Goal: Find specific page/section: Find specific page/section

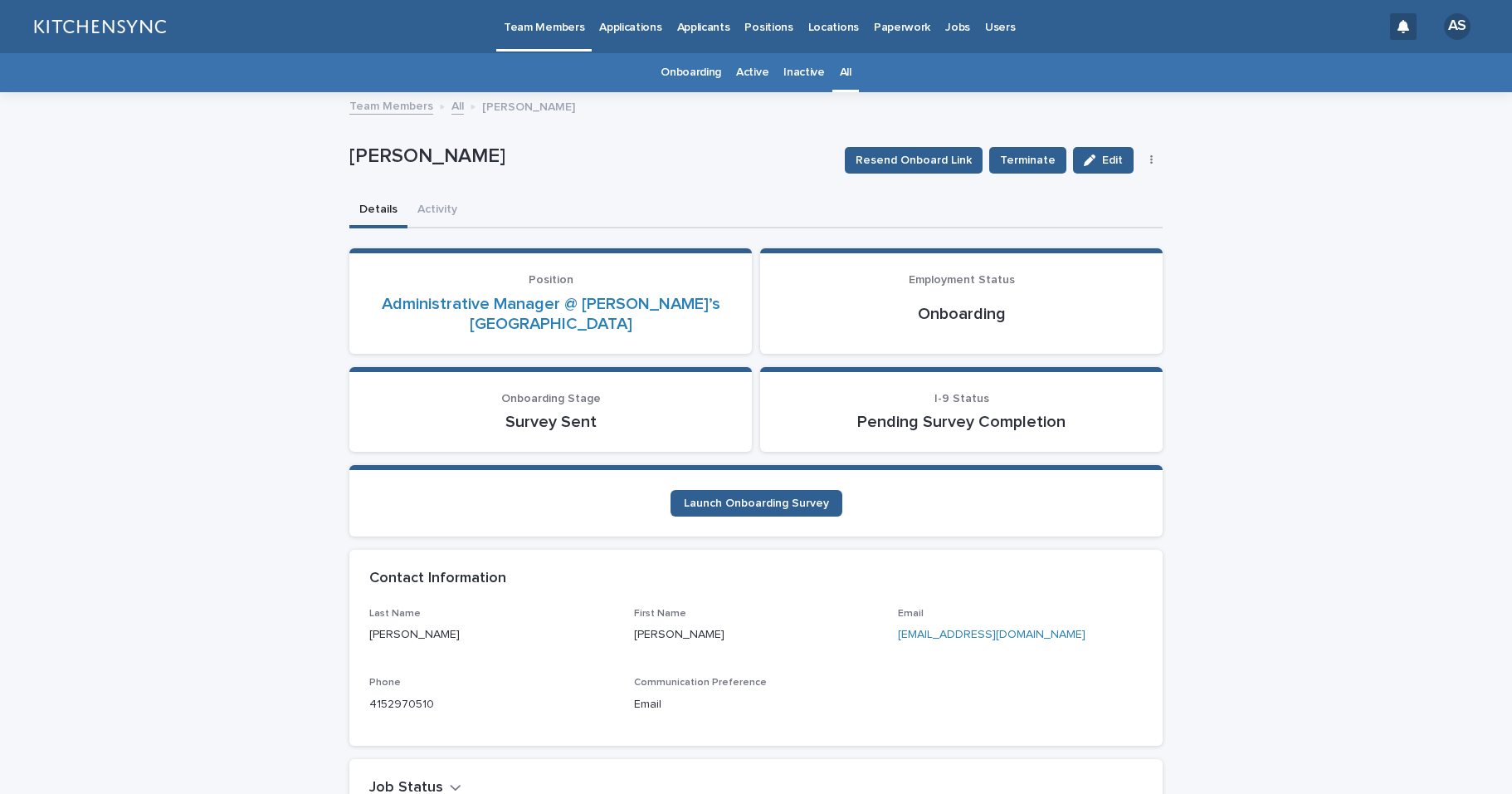
click at [840, 75] on link "All" at bounding box center [846, 73] width 12 height 39
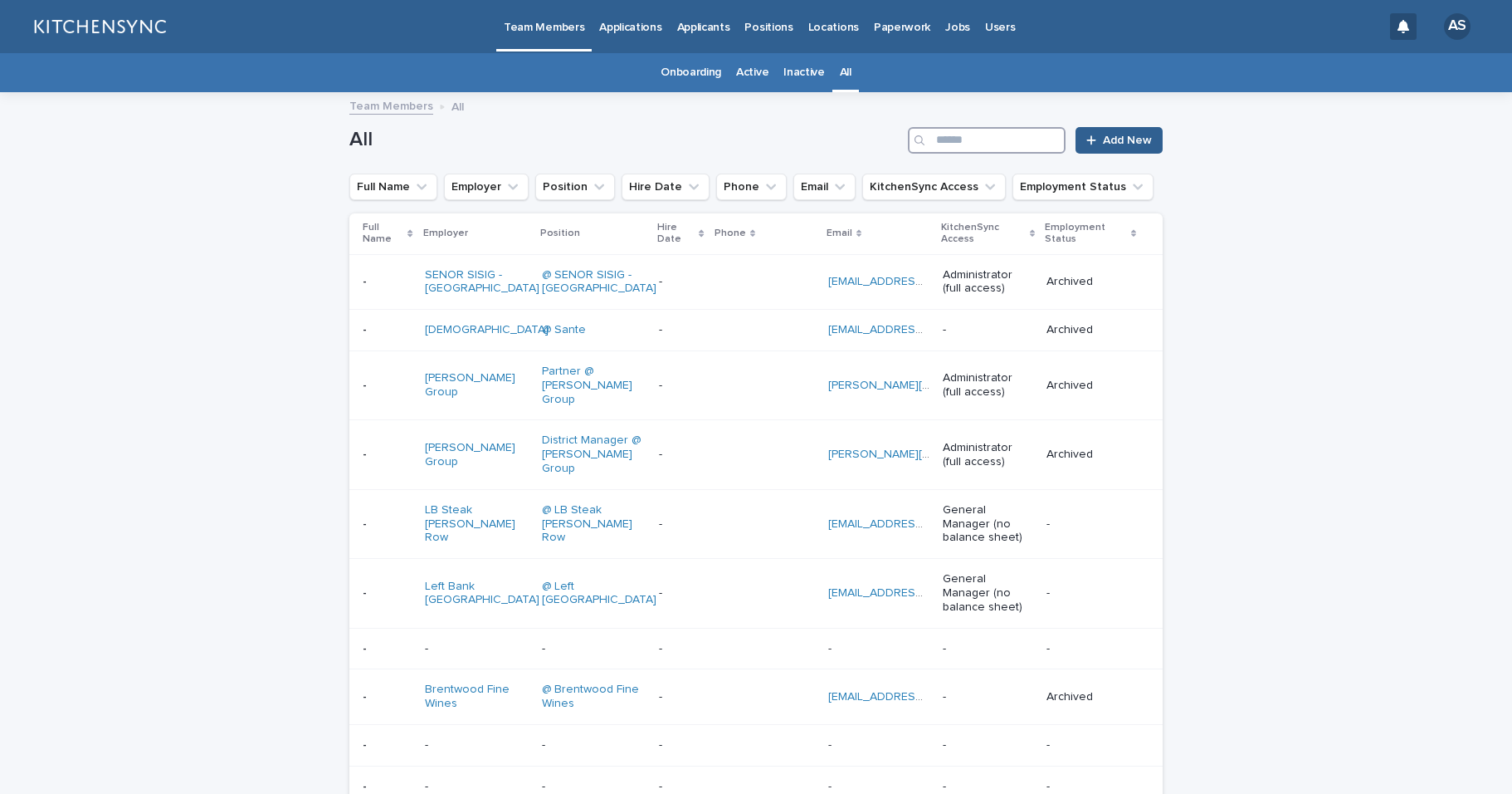
click at [988, 135] on input "Search" at bounding box center [987, 140] width 158 height 27
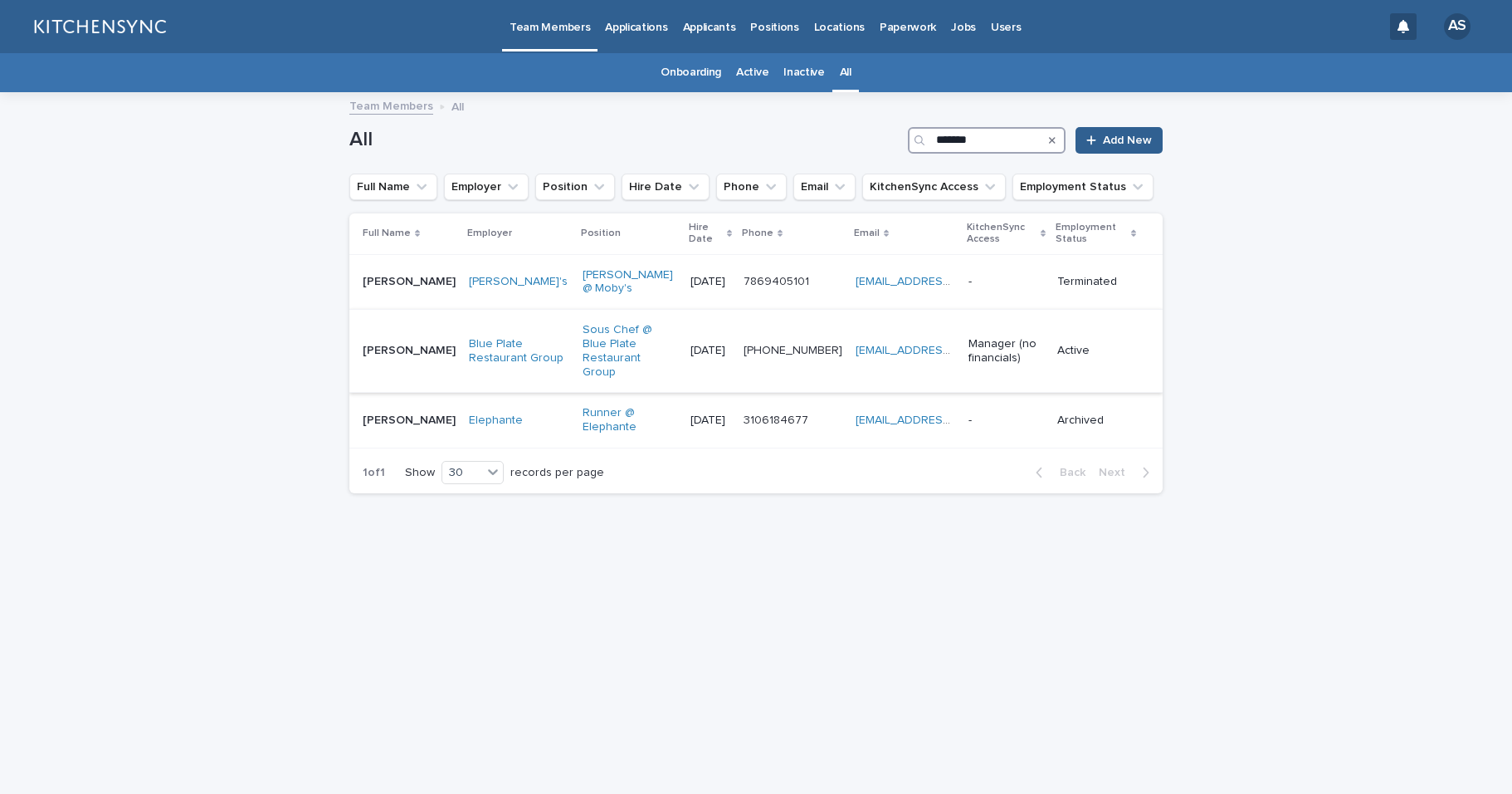
type input "*******"
click at [425, 346] on td "[PERSON_NAME] [PERSON_NAME]" at bounding box center [406, 351] width 113 height 83
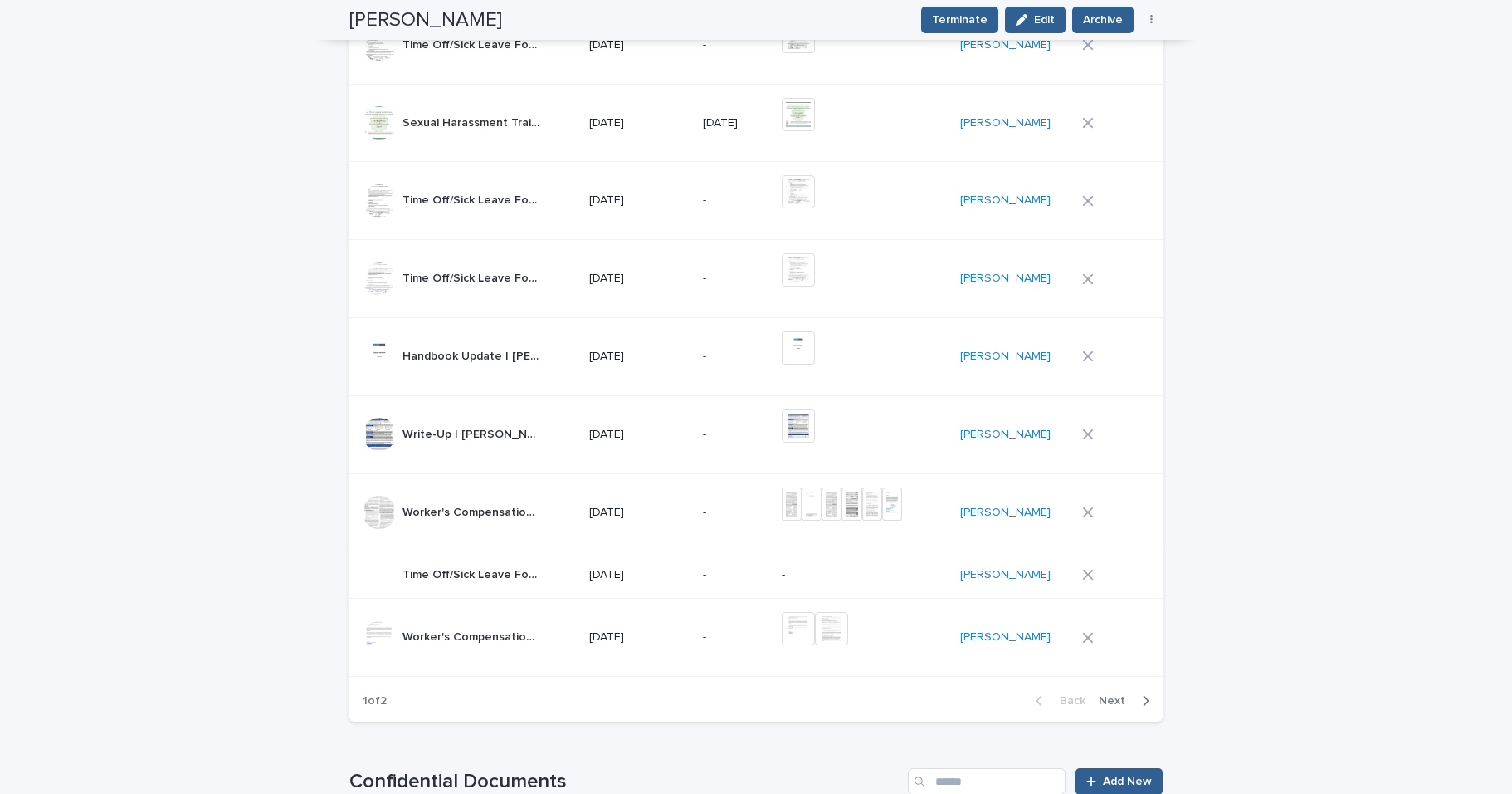
scroll to position [1417, 0]
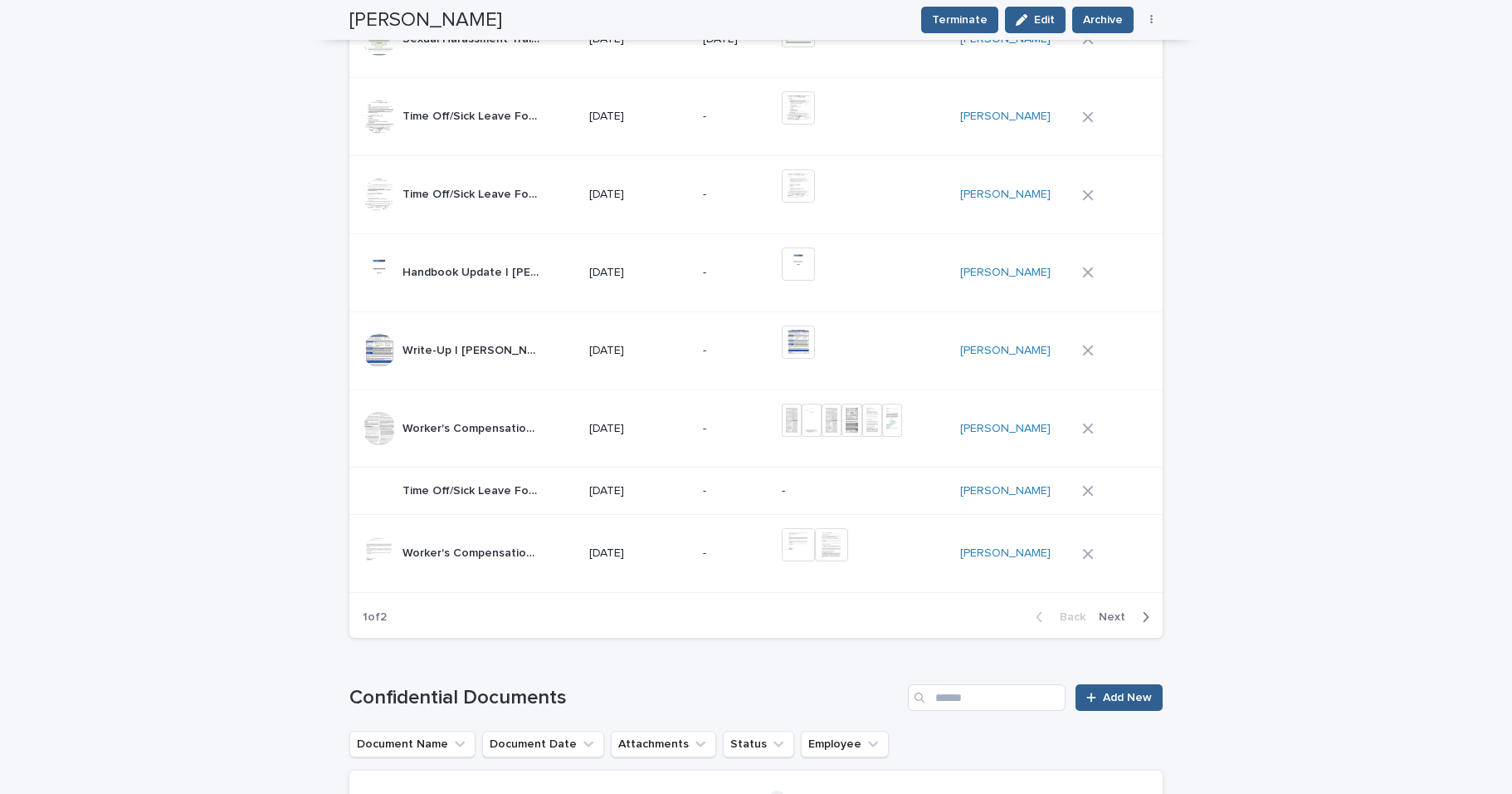
click at [1110, 615] on span "Next" at bounding box center [1117, 616] width 37 height 12
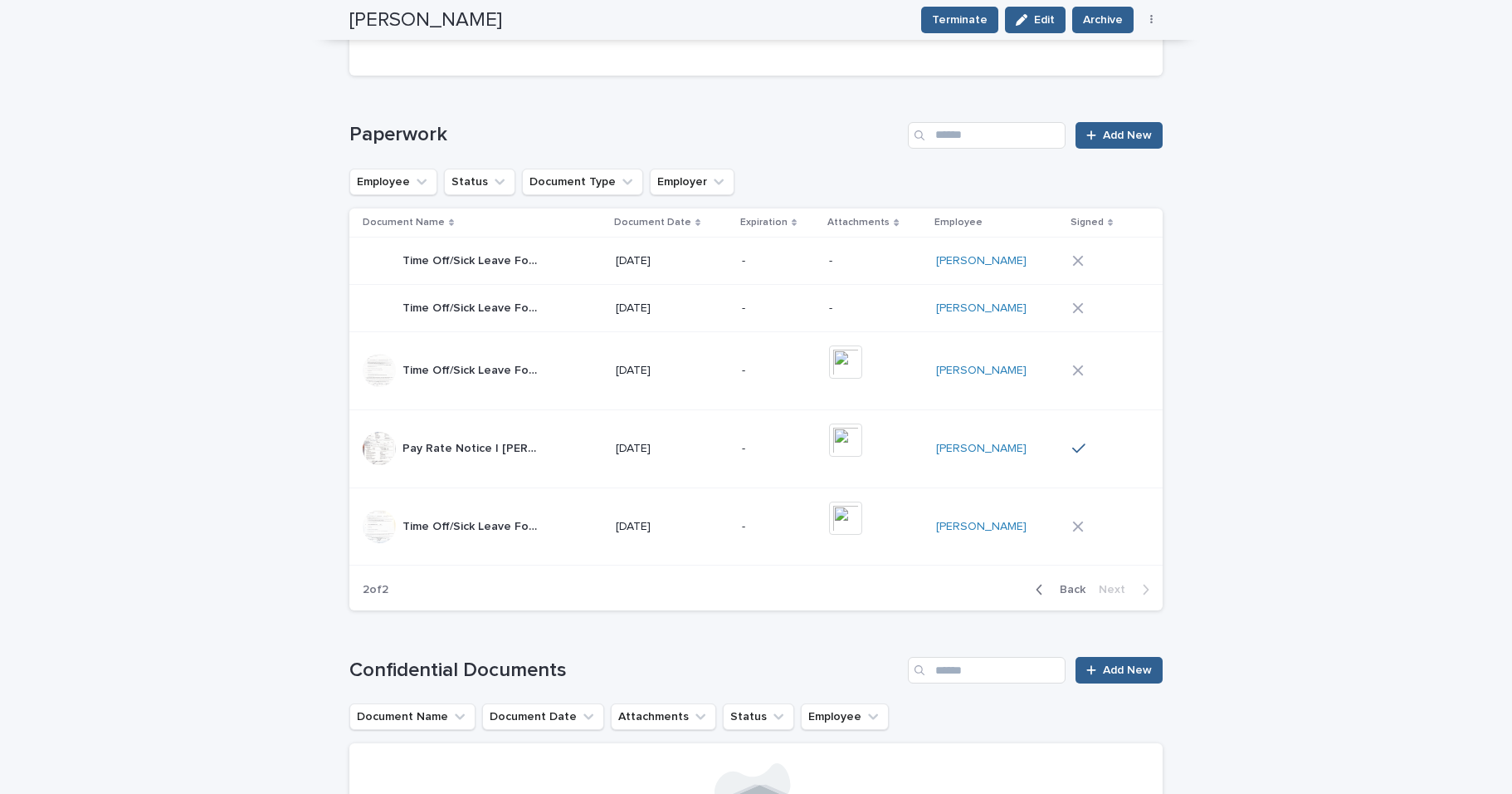
scroll to position [1053, 0]
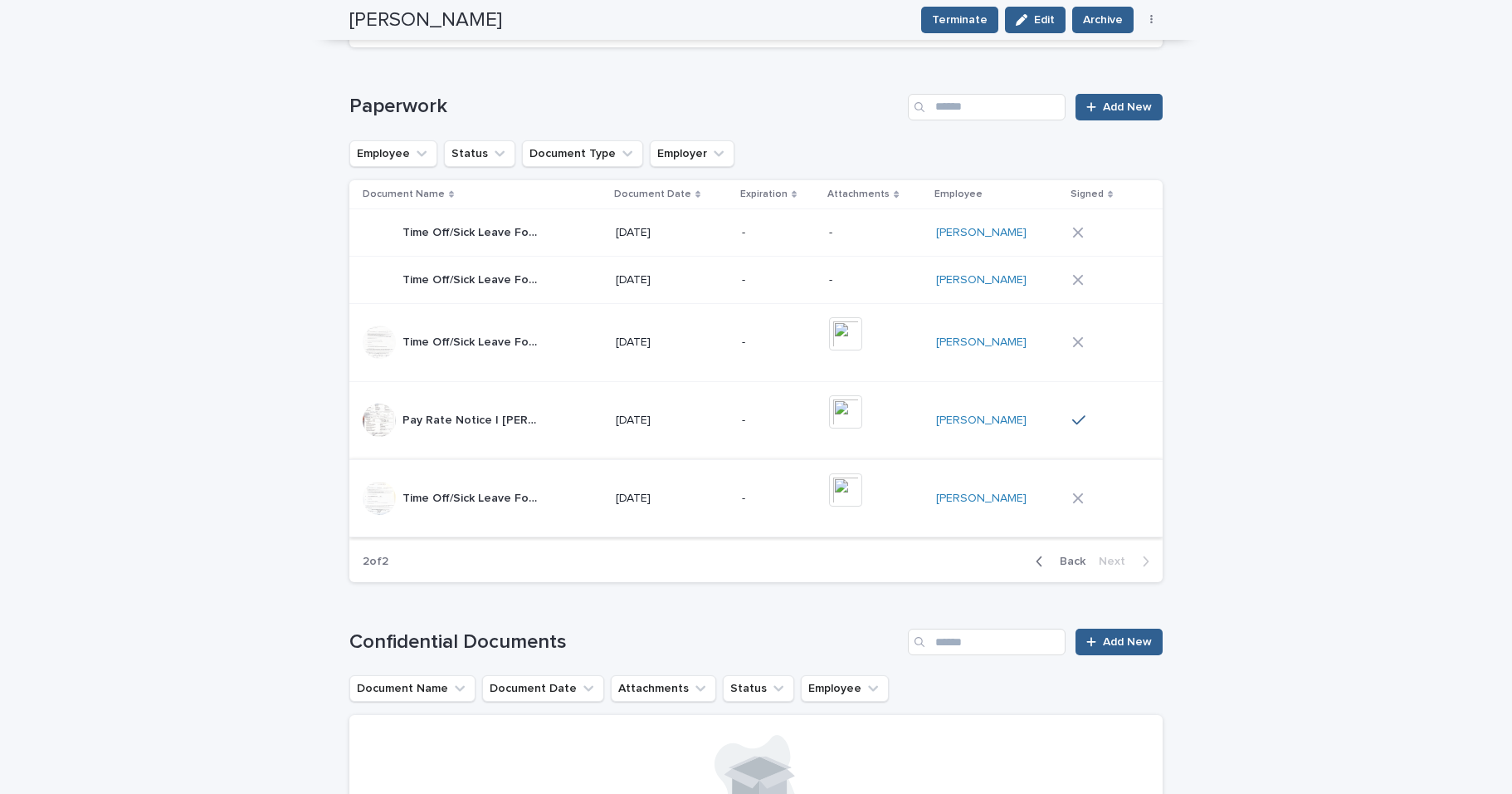
click at [863, 482] on img at bounding box center [846, 489] width 33 height 33
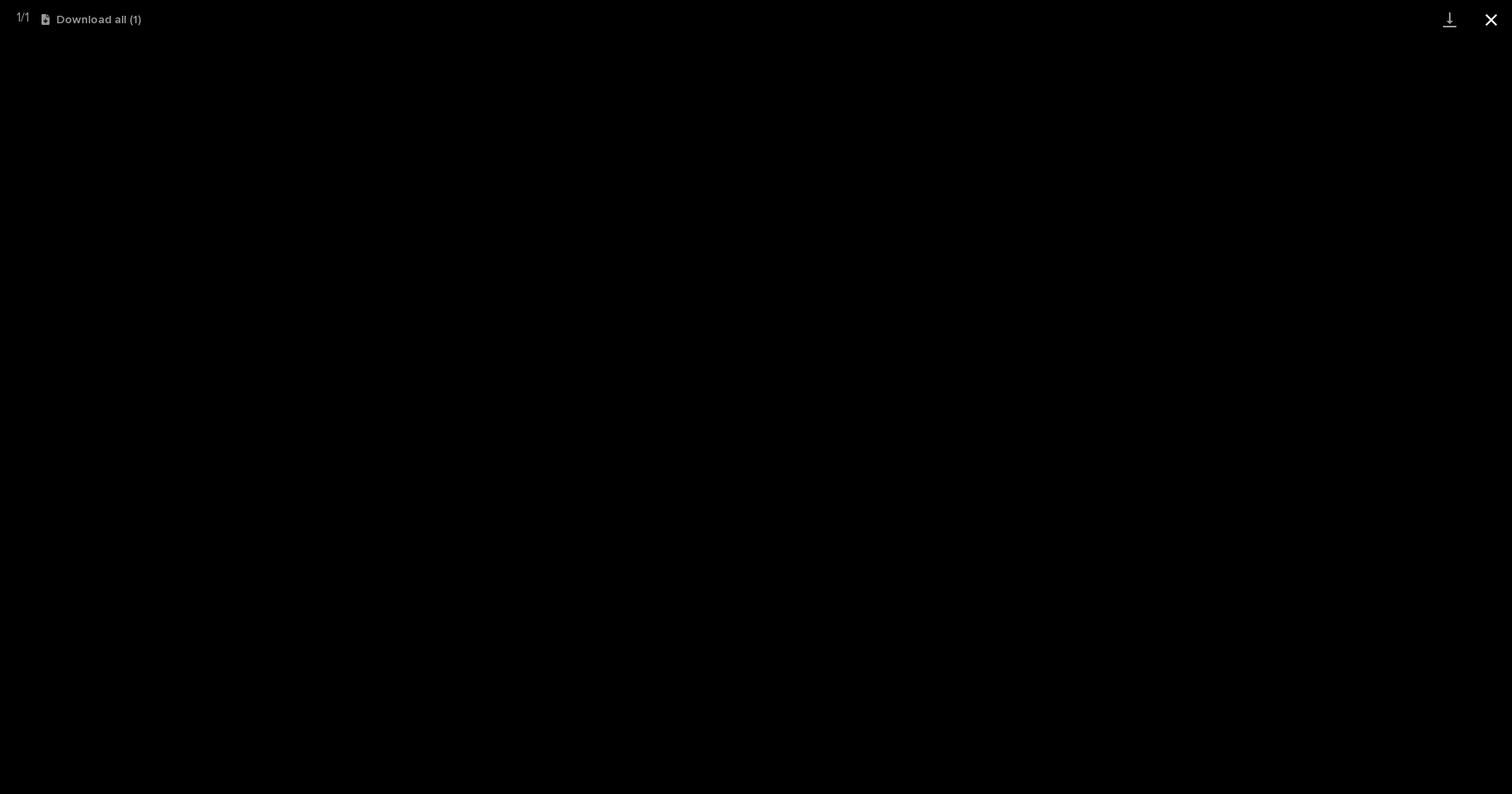
click at [1490, 24] on button "Close gallery" at bounding box center [1491, 20] width 42 height 39
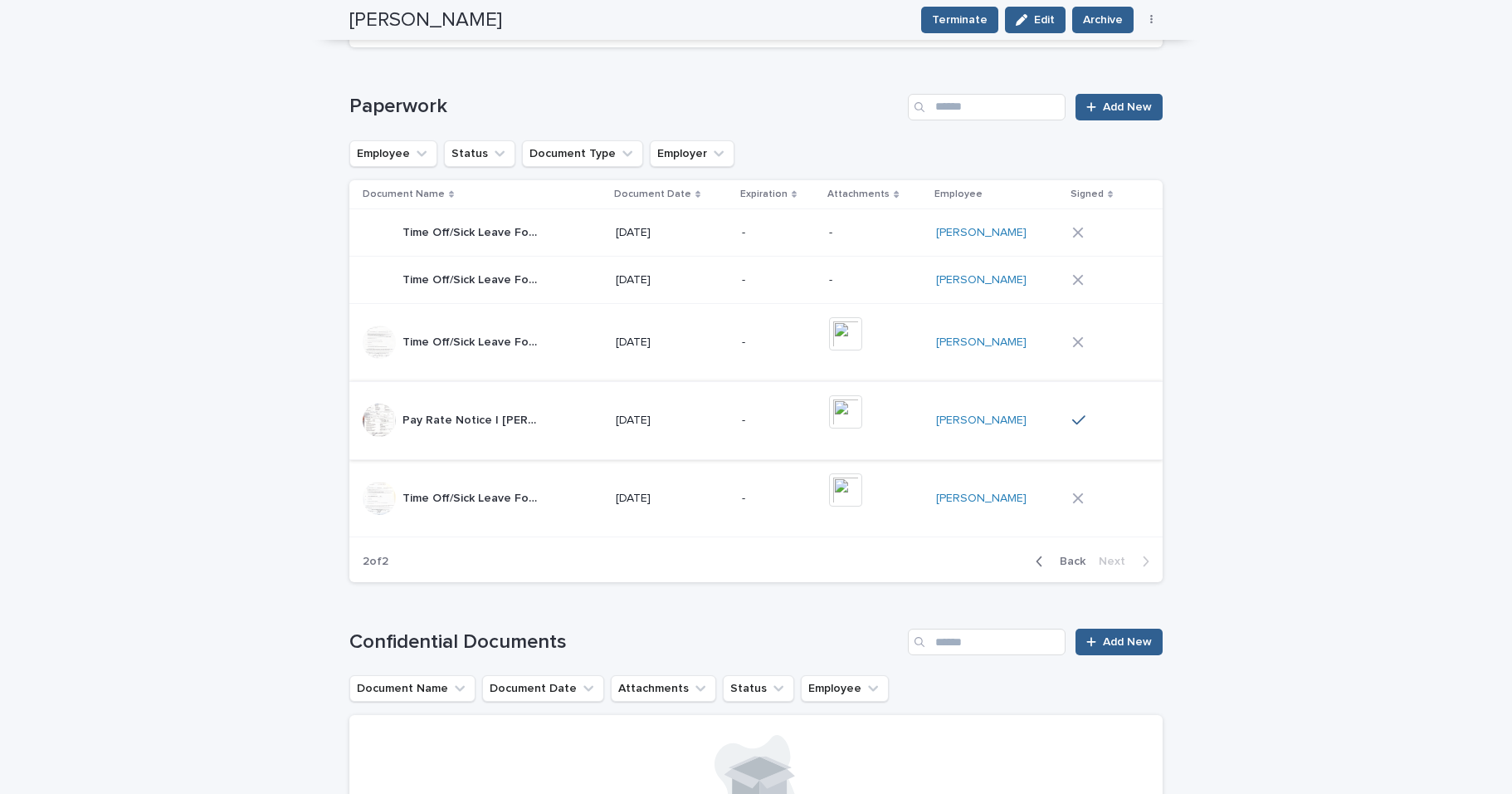
click at [863, 419] on img at bounding box center [846, 411] width 33 height 33
